Goal: Task Accomplishment & Management: Manage account settings

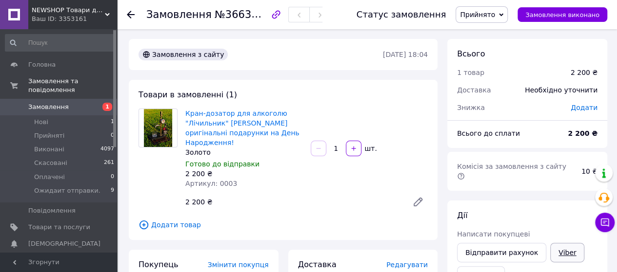
click at [553, 243] on link "Viber" at bounding box center [567, 252] width 34 height 19
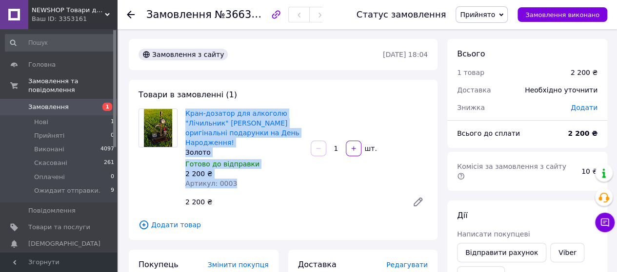
drag, startPoint x: 183, startPoint y: 113, endPoint x: 249, endPoint y: 176, distance: 91.0
click at [249, 176] on div "Кран-дозатор для алкоголю "Лічильник" наливайко оригінальні подарунки на День Н…" at bounding box center [243, 149] width 125 height 84
copy div "Кран-дозатор для алкоголю "Лічильник" наливайко оригінальні подарунки на День Н…"
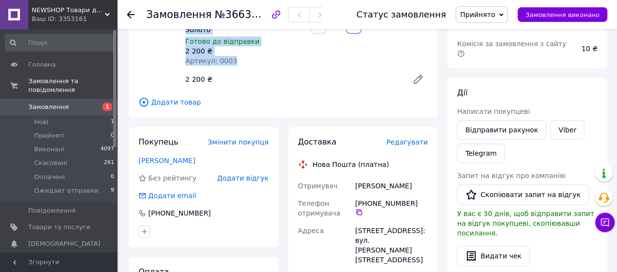
scroll to position [146, 0]
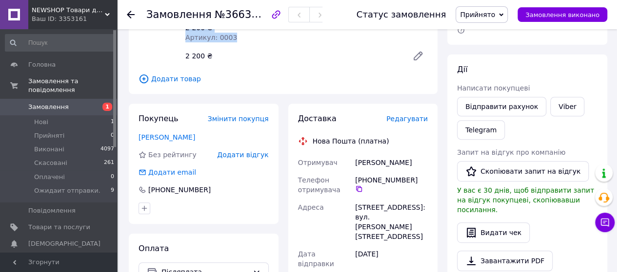
drag, startPoint x: 418, startPoint y: 150, endPoint x: 352, endPoint y: 148, distance: 65.8
click at [353, 154] on div "Кирничук Анастасія" at bounding box center [391, 163] width 77 height 18
copy div "Кирничук Анастасія"
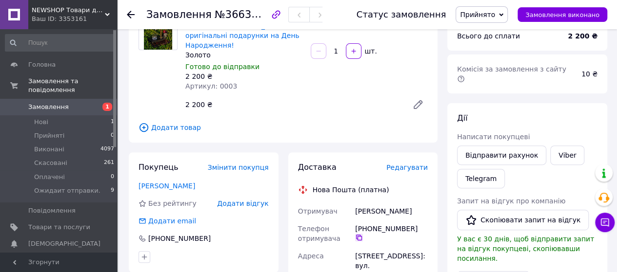
click at [363, 234] on icon at bounding box center [359, 238] width 8 height 8
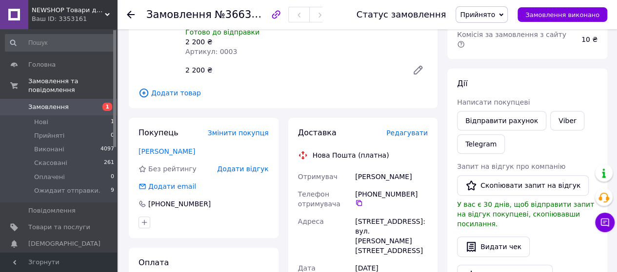
scroll to position [146, 0]
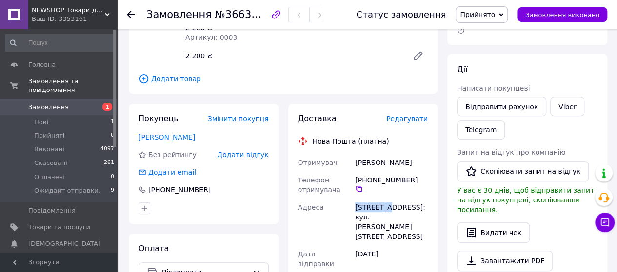
drag, startPoint x: 385, startPoint y: 200, endPoint x: 354, endPoint y: 200, distance: 30.7
click at [354, 200] on div "[STREET_ADDRESS]: вул. [PERSON_NAME][STREET_ADDRESS]" at bounding box center [391, 222] width 77 height 47
copy div "Роздільна"
click at [495, 13] on span "Прийнято" at bounding box center [477, 15] width 35 height 8
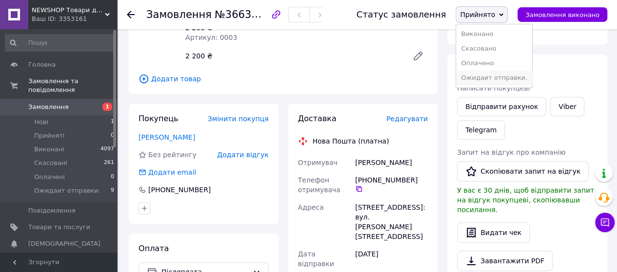
click at [492, 75] on li "Ожидаит отправки." at bounding box center [494, 78] width 76 height 15
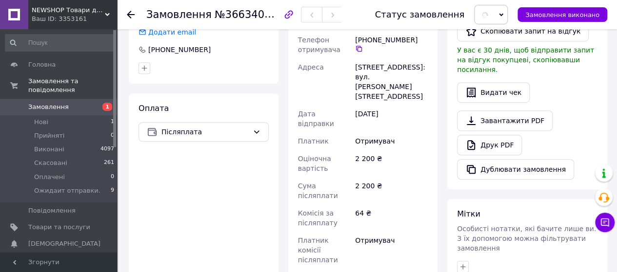
scroll to position [390, 0]
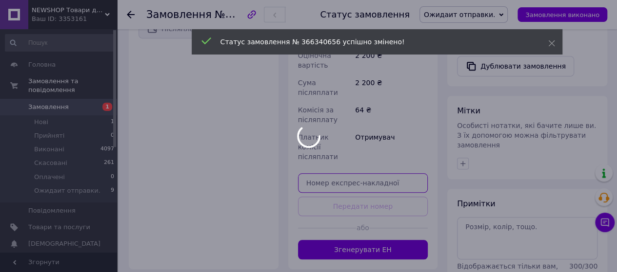
click at [325, 174] on input "text" at bounding box center [363, 183] width 130 height 19
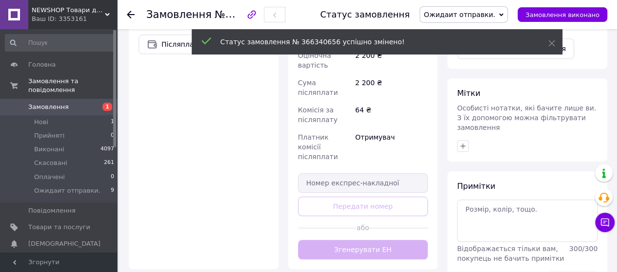
scroll to position [406, 0]
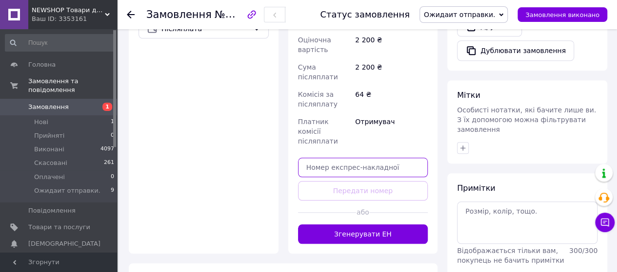
drag, startPoint x: 325, startPoint y: 126, endPoint x: 311, endPoint y: 107, distance: 23.8
click at [311, 158] on input "text" at bounding box center [363, 167] width 130 height 19
paste input "20451269214397"
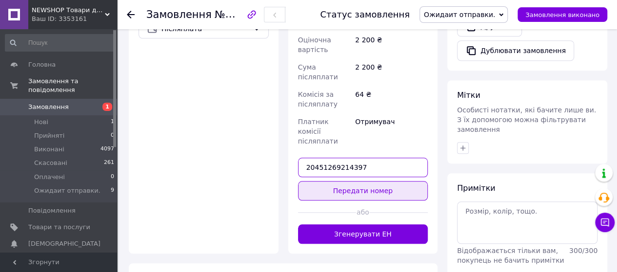
type input "20451269214397"
click at [360, 181] on button "Передати номер" at bounding box center [363, 190] width 130 height 19
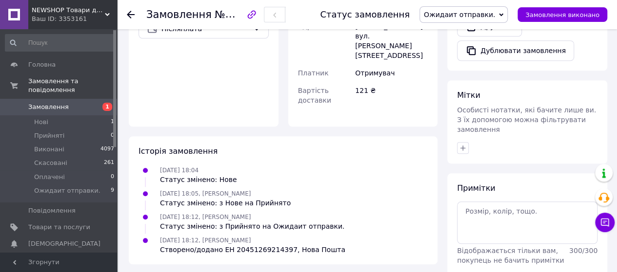
click at [57, 103] on span "Замовлення" at bounding box center [48, 107] width 40 height 9
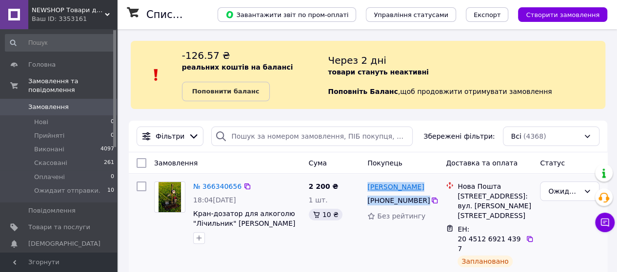
drag, startPoint x: 425, startPoint y: 203, endPoint x: 367, endPoint y: 189, distance: 60.2
click at [367, 189] on div "Анастасія Кирничук +380 93 138 97 20 Без рейтингу" at bounding box center [402, 231] width 78 height 107
copy div "Анастасія Кирничук +380 93 138 97 20"
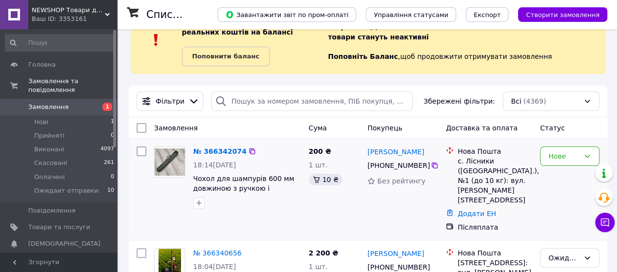
scroll to position [49, 0]
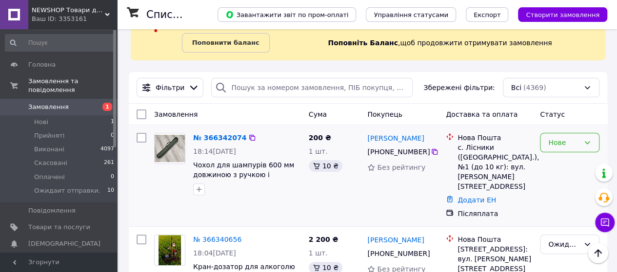
click at [565, 142] on div "Нове" at bounding box center [563, 142] width 31 height 11
click at [559, 162] on li "Прийнято" at bounding box center [569, 164] width 58 height 18
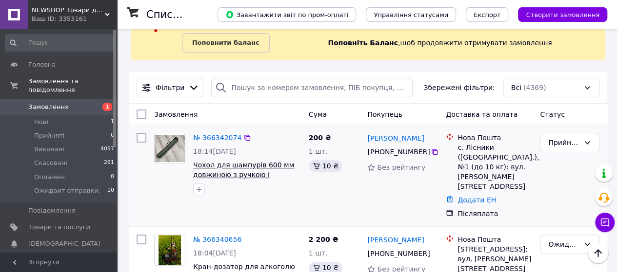
click at [247, 167] on span "Чохол для шампурів 600 мм довжиною з ручкою і блискавкою по колу Зелений" at bounding box center [245, 174] width 105 height 27
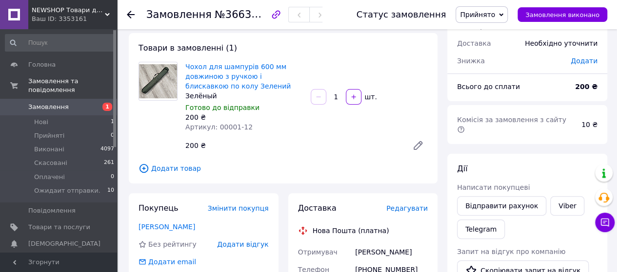
scroll to position [49, 0]
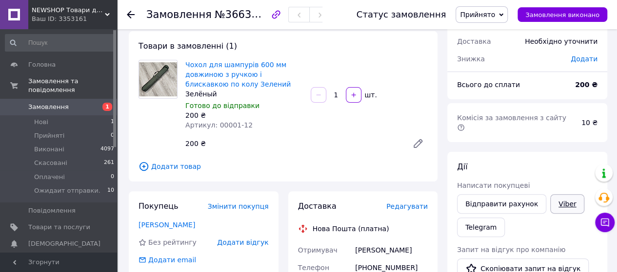
click at [556, 194] on link "Viber" at bounding box center [567, 203] width 34 height 19
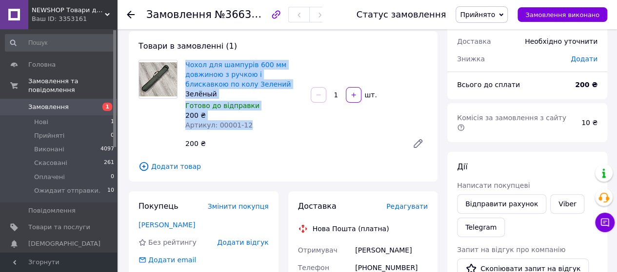
drag, startPoint x: 186, startPoint y: 65, endPoint x: 197, endPoint y: 125, distance: 60.4
click at [247, 125] on div "Чохол для шампурів 600 мм довжиною з ручкою і блискавкою по колу Зелений Зелёны…" at bounding box center [243, 95] width 125 height 74
copy div "Чохол для шампурів 600 мм довжиною з ручкою і блискавкою по колу Зелений Зелёны…"
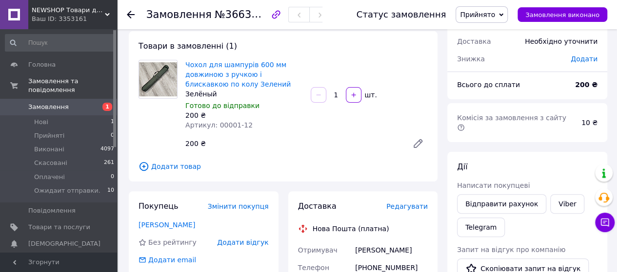
click at [376, 147] on div "200 ₴" at bounding box center [292, 144] width 223 height 14
click at [45, 103] on span "Замовлення" at bounding box center [48, 107] width 40 height 9
